Goal: Task Accomplishment & Management: Manage account settings

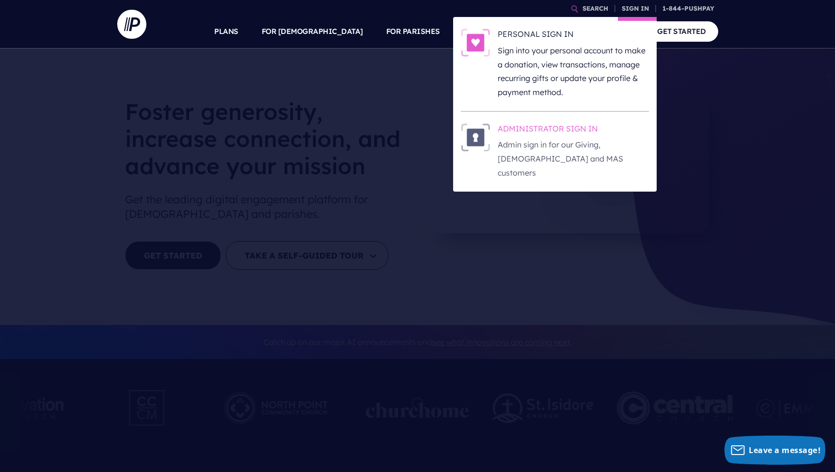
click at [568, 130] on h6 "ADMINISTRATOR SIGN IN" at bounding box center [573, 130] width 151 height 15
click at [482, 141] on img at bounding box center [475, 137] width 29 height 28
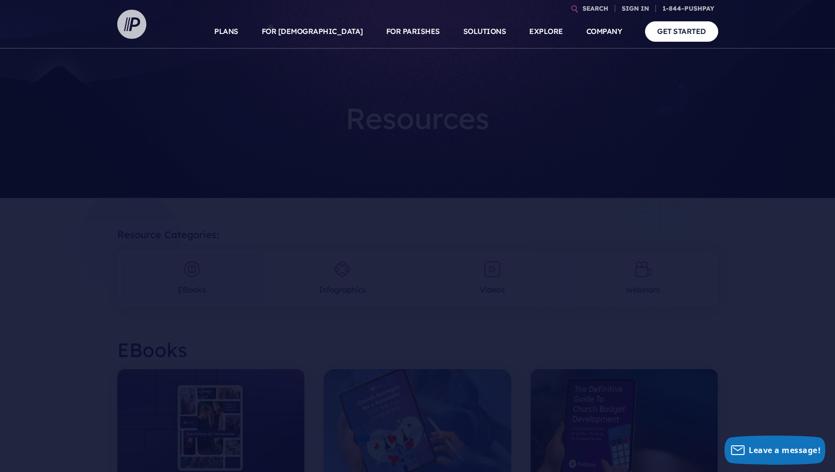
click at [137, 24] on img at bounding box center [131, 24] width 29 height 29
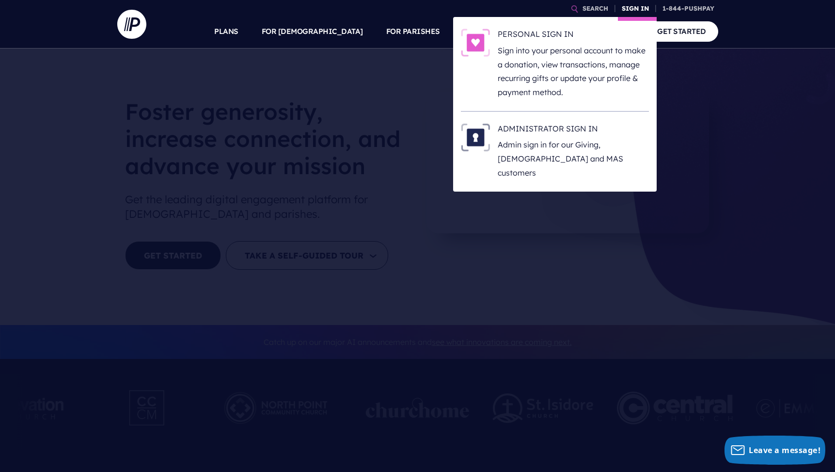
click at [636, 10] on link "SIGN IN" at bounding box center [635, 8] width 35 height 17
click at [551, 129] on h6 "ADMINISTRATOR SIGN IN" at bounding box center [573, 130] width 151 height 15
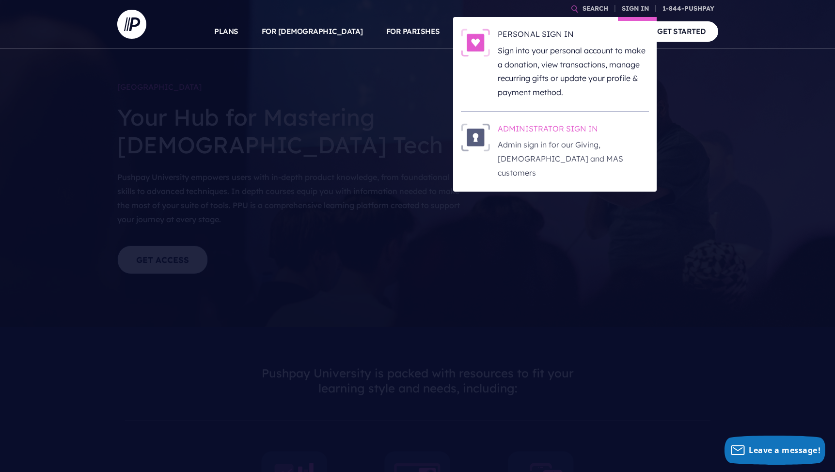
click at [478, 135] on img at bounding box center [475, 137] width 29 height 28
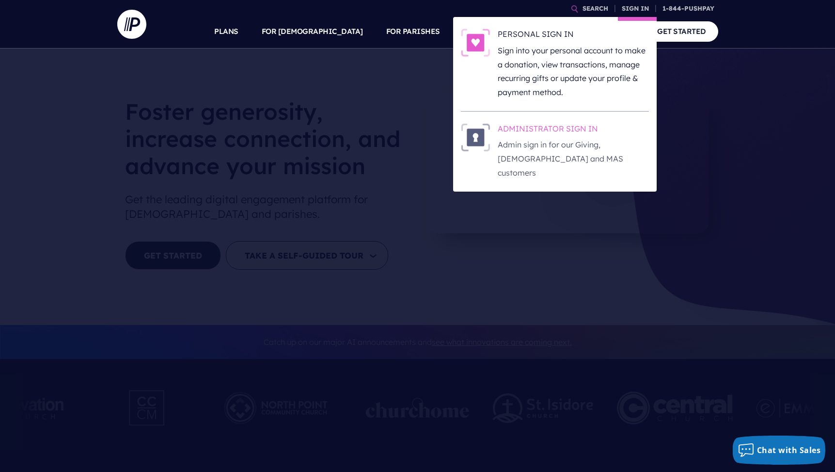
click at [482, 134] on img at bounding box center [475, 137] width 29 height 28
click at [525, 134] on h6 "ADMINISTRATOR SIGN IN" at bounding box center [573, 130] width 151 height 15
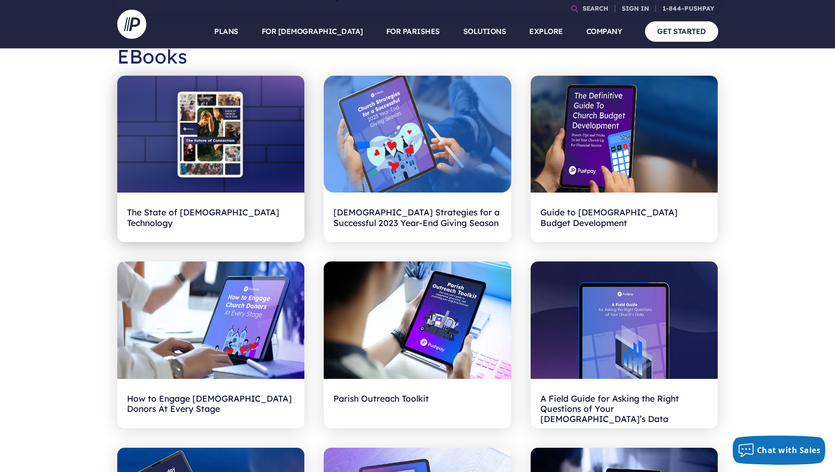
scroll to position [118, 0]
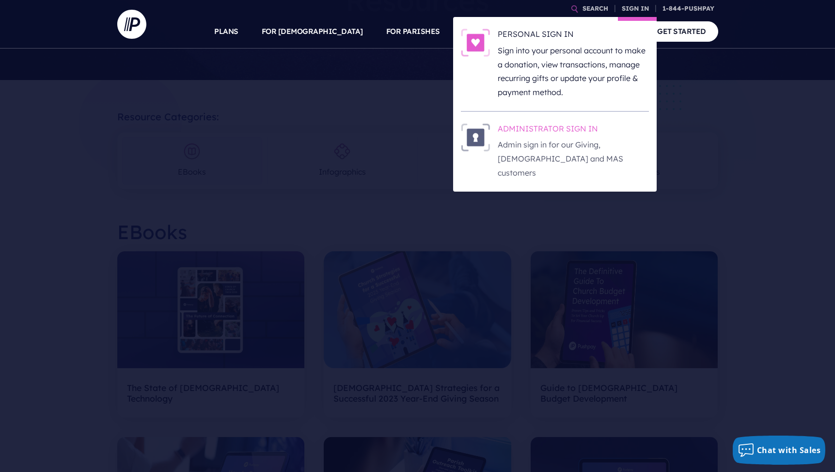
click at [572, 133] on h6 "ADMINISTRATOR SIGN IN" at bounding box center [573, 130] width 151 height 15
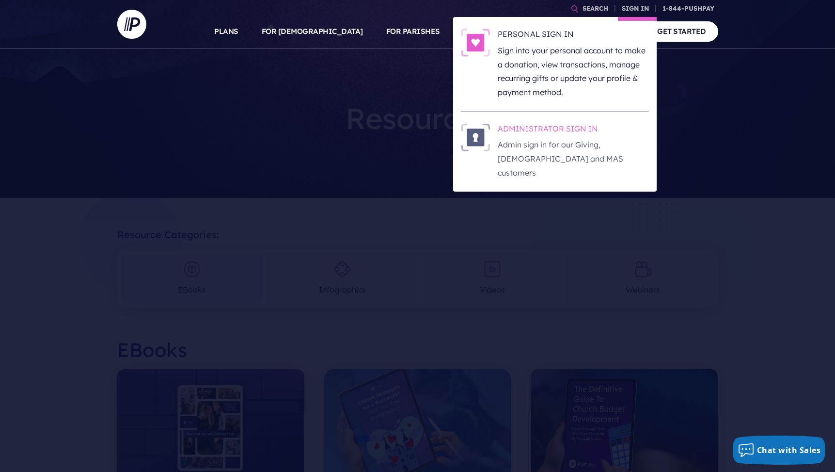
click at [552, 135] on h6 "ADMINISTRATOR SIGN IN" at bounding box center [573, 130] width 151 height 15
